Goal: Information Seeking & Learning: Learn about a topic

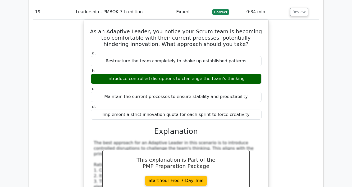
scroll to position [6267, 0]
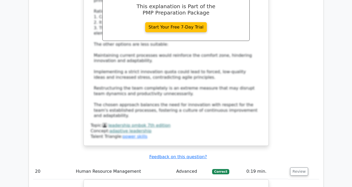
scroll to position [6477, 0]
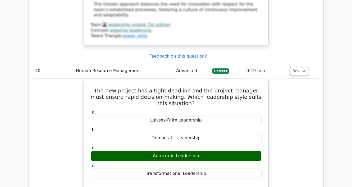
scroll to position [6520, 0]
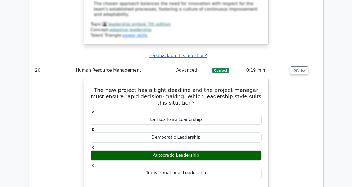
drag, startPoint x: 200, startPoint y: 64, endPoint x: 81, endPoint y: 52, distance: 119.8
copy h5 "In a construction project, the Probability and Impact Matrix shows a risk with …"
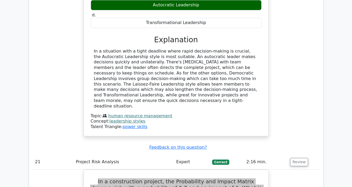
scroll to position [6696, 0]
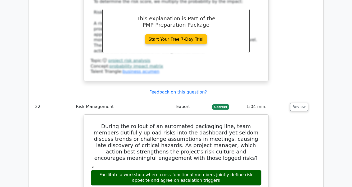
scroll to position [7013, 0]
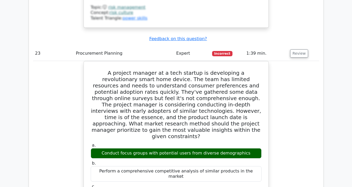
scroll to position [7430, 0]
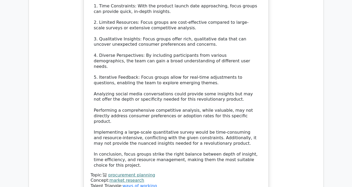
scroll to position [7616, 0]
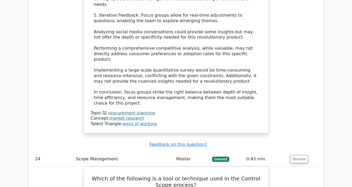
scroll to position [7667, 0]
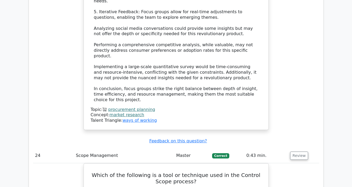
drag, startPoint x: 213, startPoint y: 63, endPoint x: 249, endPoint y: 71, distance: 36.0
drag, startPoint x: 248, startPoint y: 70, endPoint x: 98, endPoint y: 61, distance: 150.7
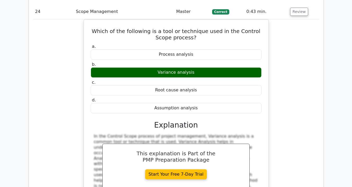
scroll to position [7853, 0]
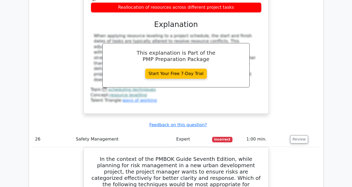
scroll to position [8156, 0]
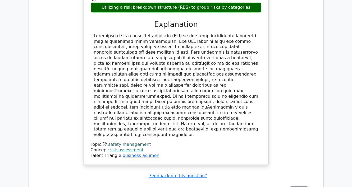
scroll to position [8422, 0]
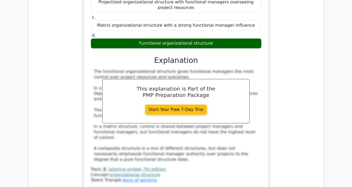
scroll to position [8706, 0]
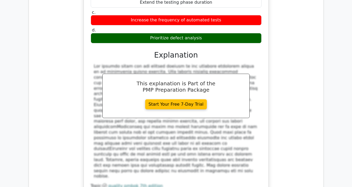
scroll to position [8966, 0]
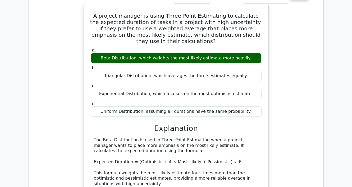
scroll to position [9259, 0]
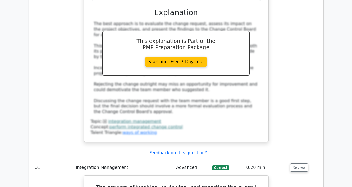
scroll to position [9665, 0]
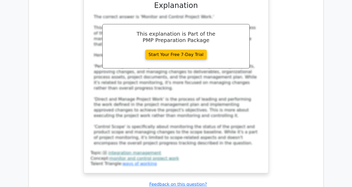
scroll to position [9927, 0]
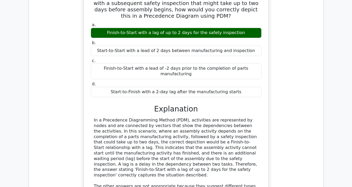
scroll to position [10153, 0]
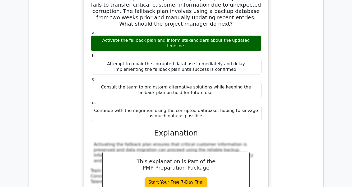
scroll to position [10465, 0]
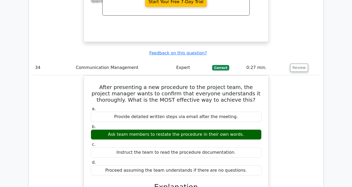
scroll to position [10643, 0]
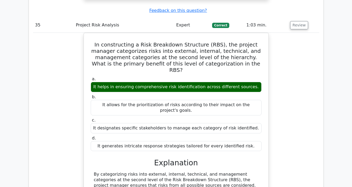
scroll to position [10977, 0]
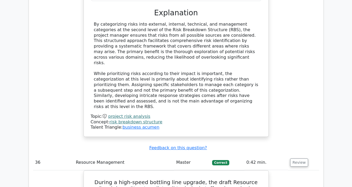
scroll to position [11093, 0]
